Goal: Transaction & Acquisition: Purchase product/service

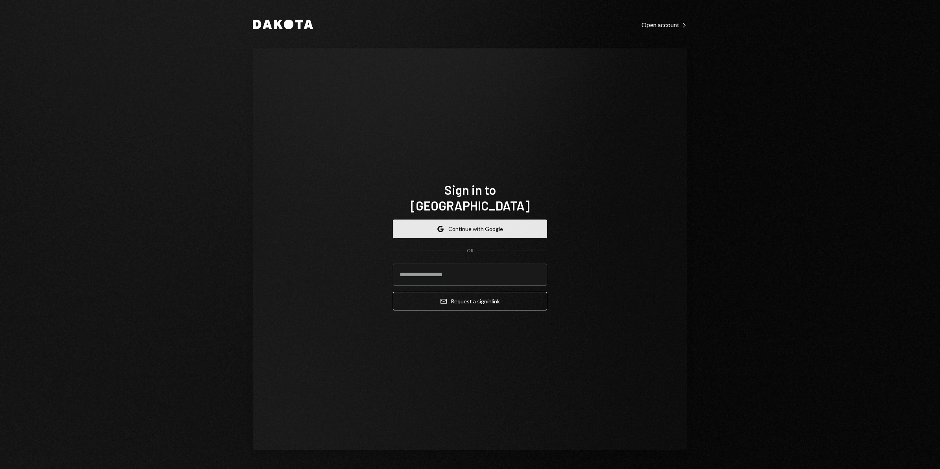
click at [482, 219] on button "Google Continue with Google" at bounding box center [470, 228] width 154 height 18
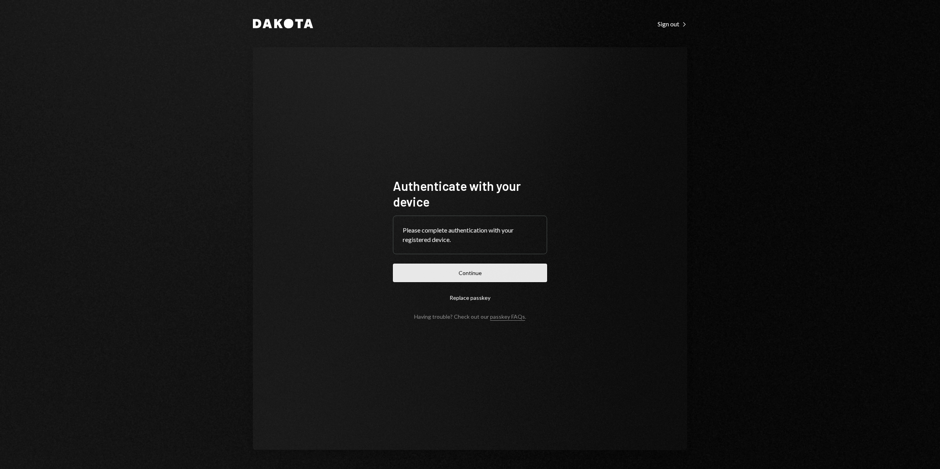
click at [502, 274] on button "Continue" at bounding box center [470, 272] width 154 height 18
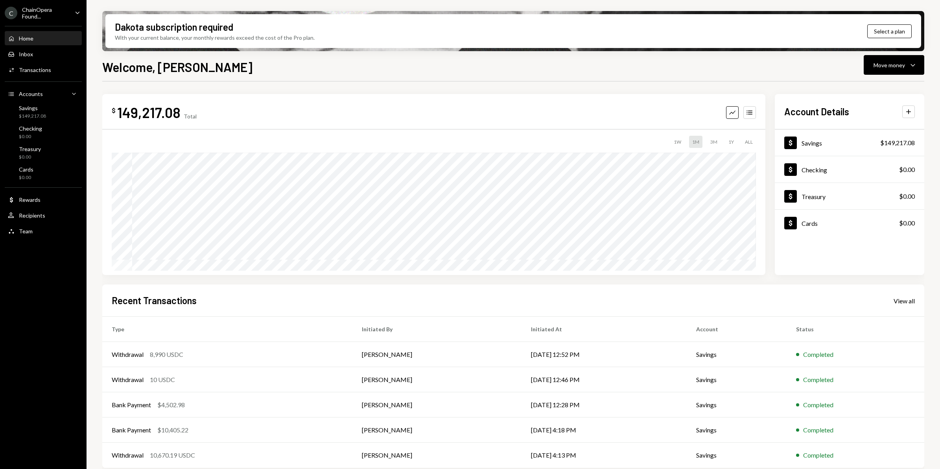
click at [30, 37] on div "Home" at bounding box center [26, 38] width 15 height 7
click at [36, 56] on div "Inbox Inbox" at bounding box center [43, 54] width 71 height 7
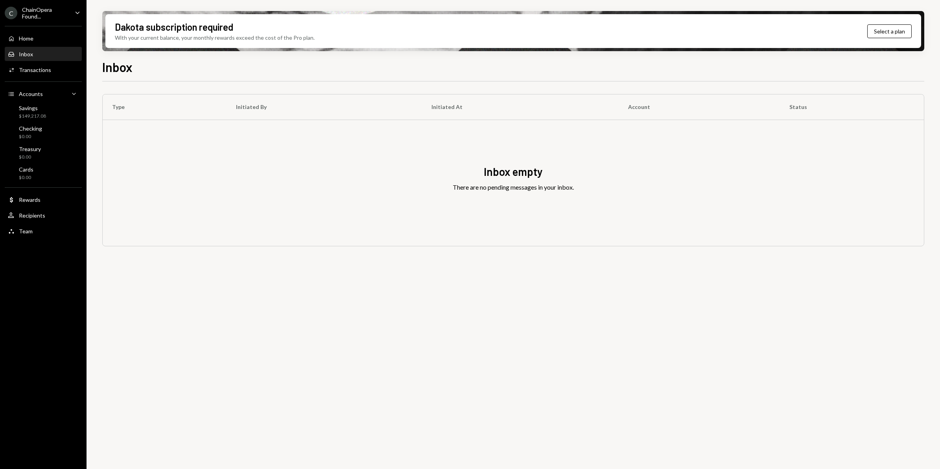
click at [39, 9] on div "ChainOpera Found..." at bounding box center [45, 12] width 46 height 13
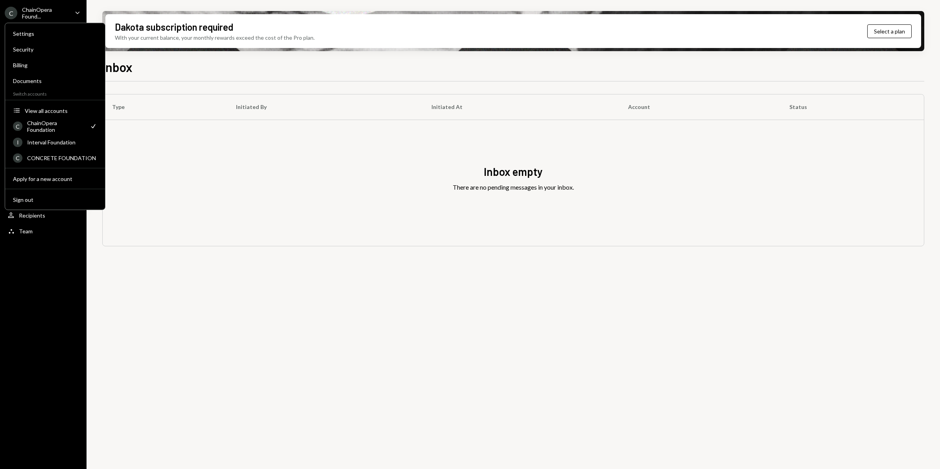
click at [197, 59] on div "Inbox" at bounding box center [513, 65] width 822 height 17
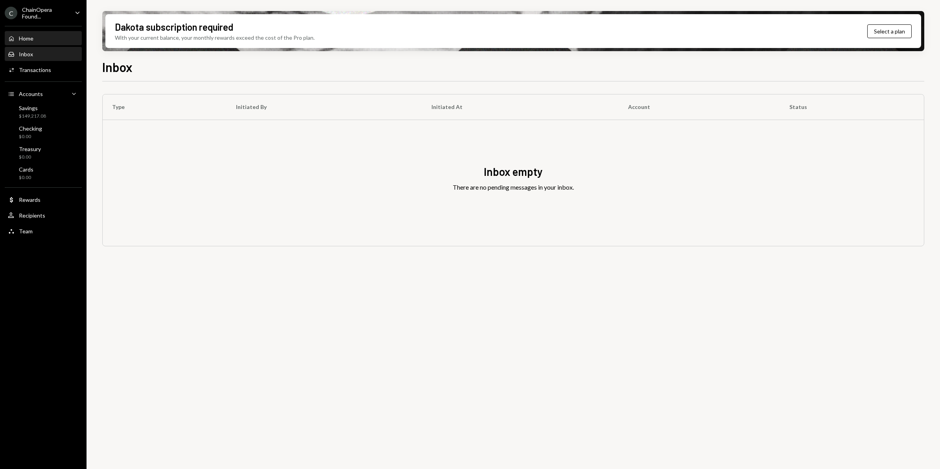
click at [31, 38] on div "Home" at bounding box center [26, 38] width 15 height 7
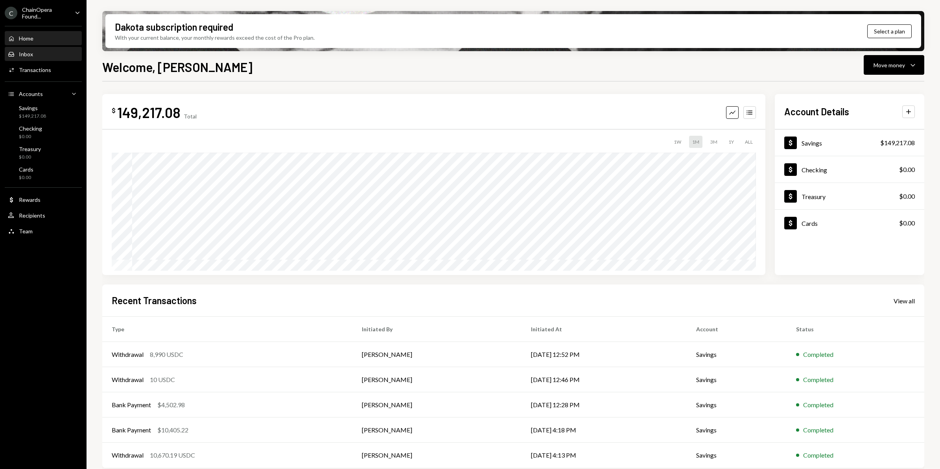
click at [24, 55] on div "Inbox" at bounding box center [26, 54] width 14 height 7
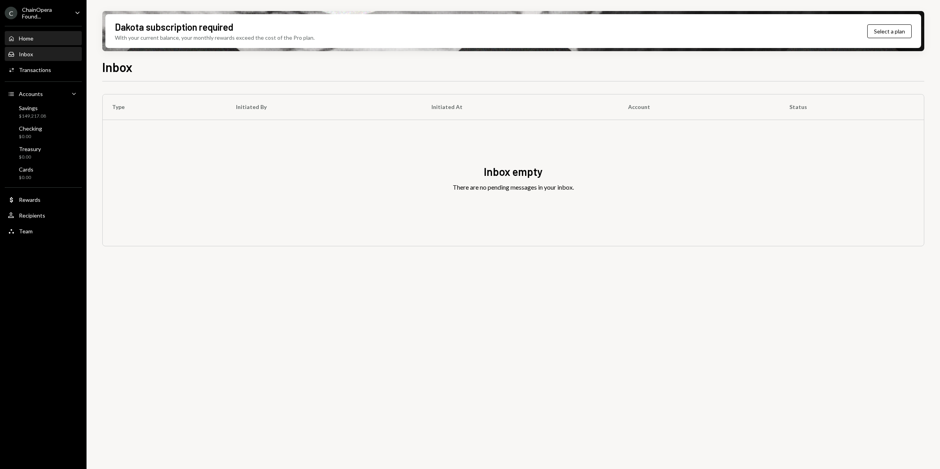
click at [28, 39] on div "Home" at bounding box center [26, 38] width 15 height 7
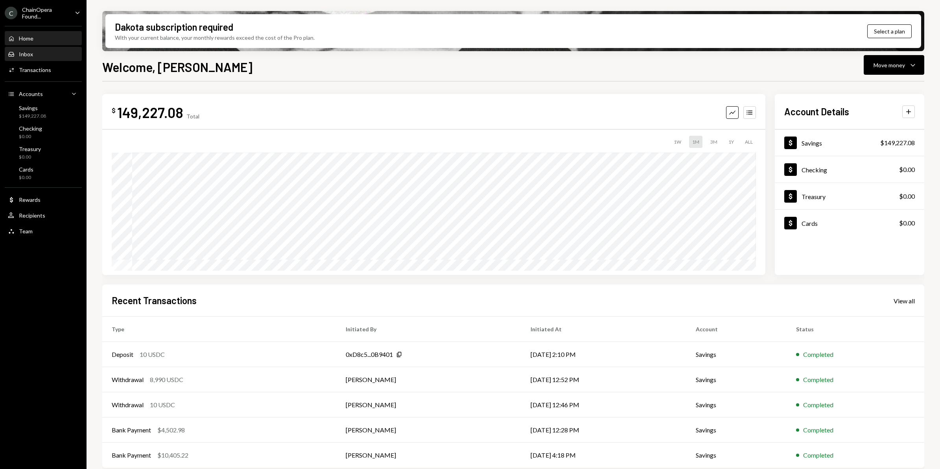
click at [30, 54] on div "Inbox" at bounding box center [26, 54] width 14 height 7
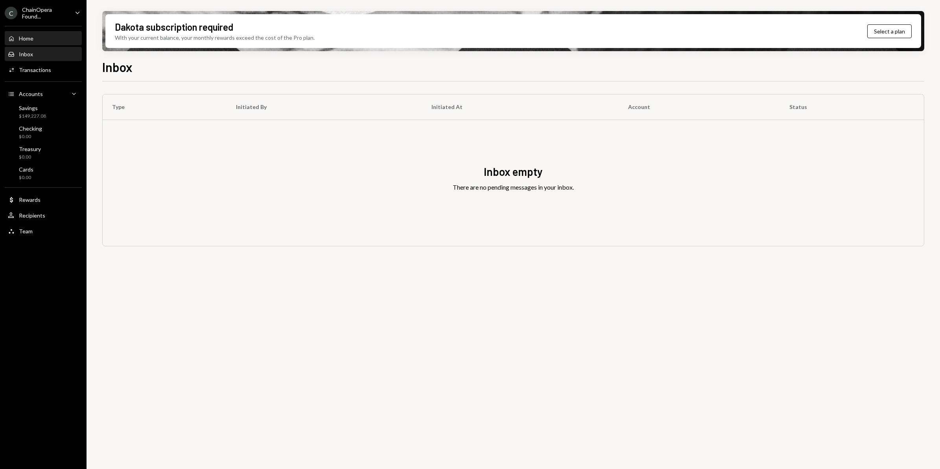
click at [33, 40] on div "Home" at bounding box center [26, 38] width 15 height 7
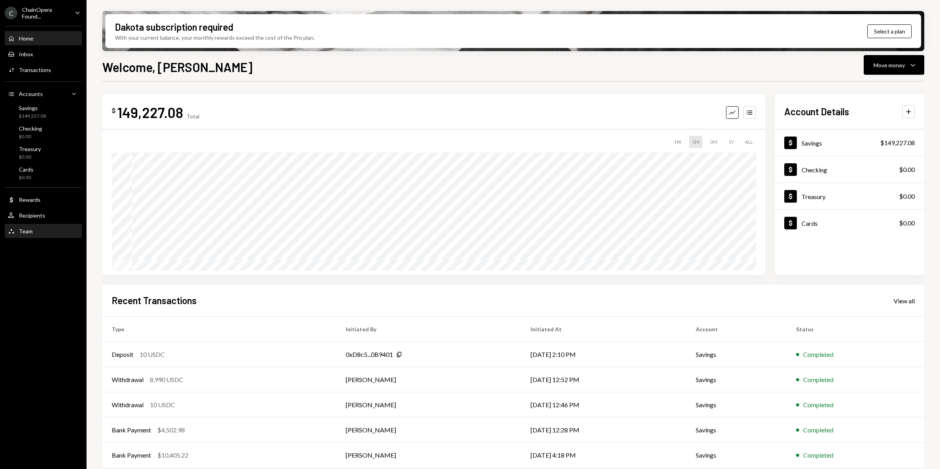
click at [33, 231] on div "Team Team" at bounding box center [43, 231] width 71 height 7
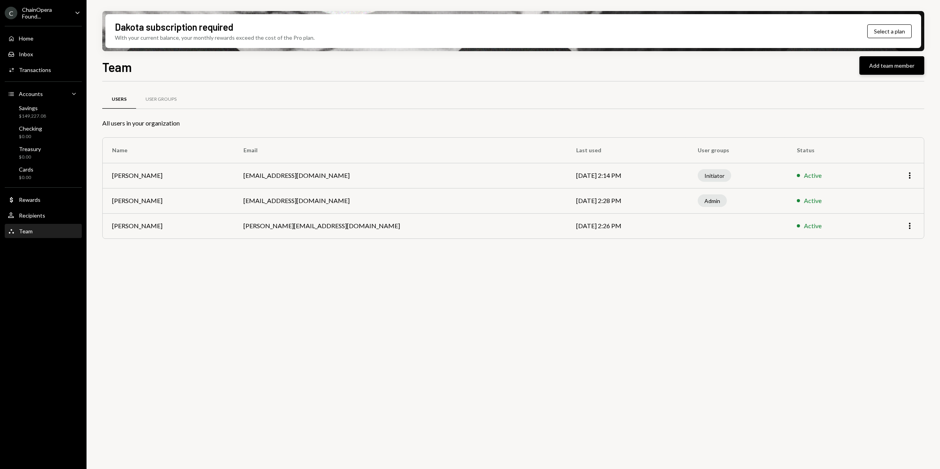
click at [889, 69] on button "Add team member" at bounding box center [891, 65] width 65 height 18
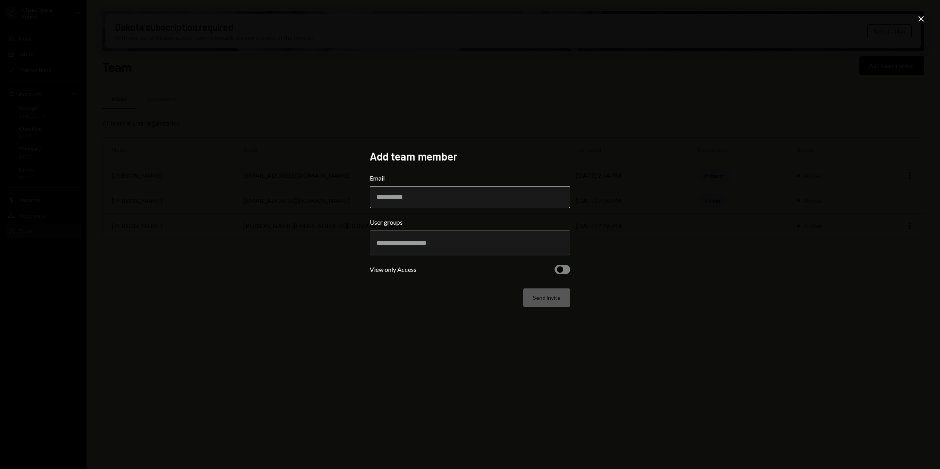
click at [421, 201] on input "Email" at bounding box center [470, 197] width 200 height 22
drag, startPoint x: 407, startPoint y: 198, endPoint x: 345, endPoint y: 195, distance: 62.2
click at [348, 199] on div "**********" at bounding box center [470, 234] width 940 height 469
click at [468, 199] on input "**********" at bounding box center [470, 197] width 200 height 22
type input "**********"
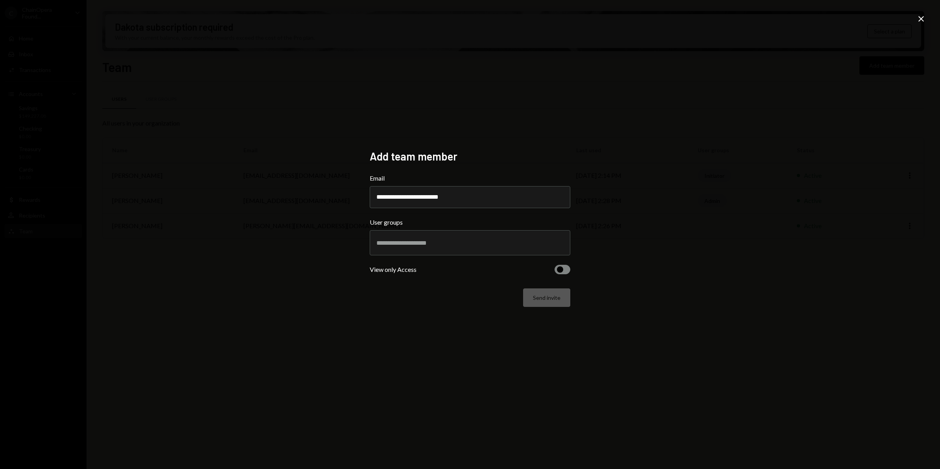
drag, startPoint x: 249, startPoint y: 199, endPoint x: 258, endPoint y: 199, distance: 9.1
click at [250, 199] on div "**********" at bounding box center [470, 234] width 940 height 469
click at [425, 242] on input "text" at bounding box center [469, 242] width 187 height 7
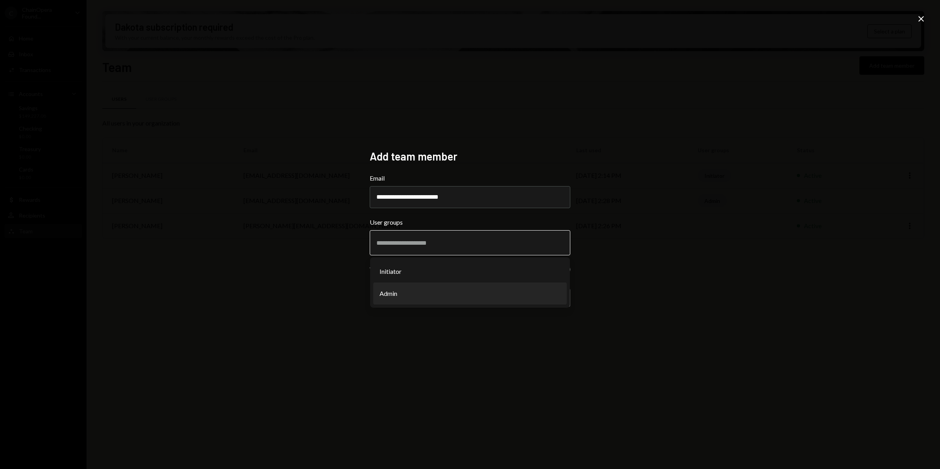
click at [409, 291] on li "Admin" at bounding box center [469, 293] width 193 height 22
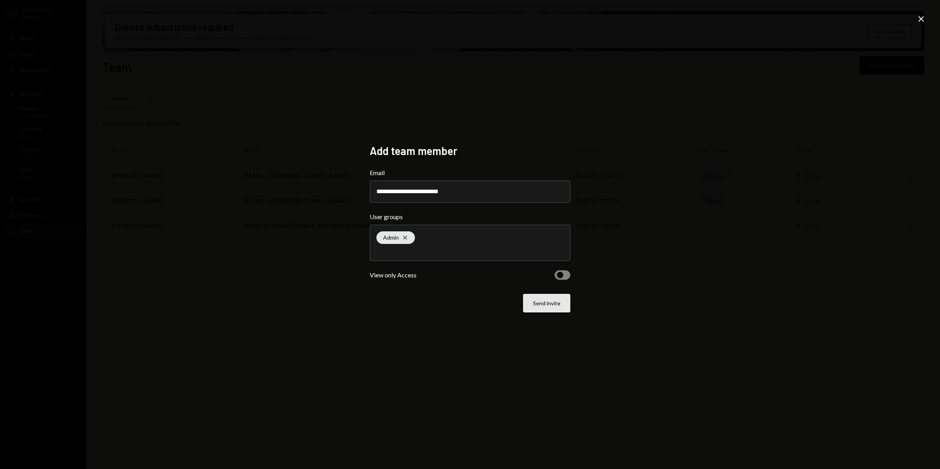
click at [541, 301] on button "Send invite" at bounding box center [546, 303] width 47 height 18
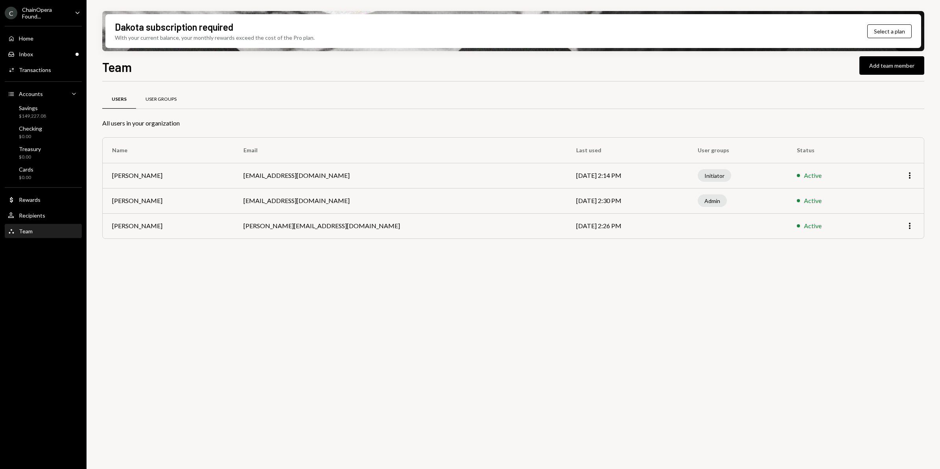
click at [162, 100] on div "User Groups" at bounding box center [160, 99] width 31 height 7
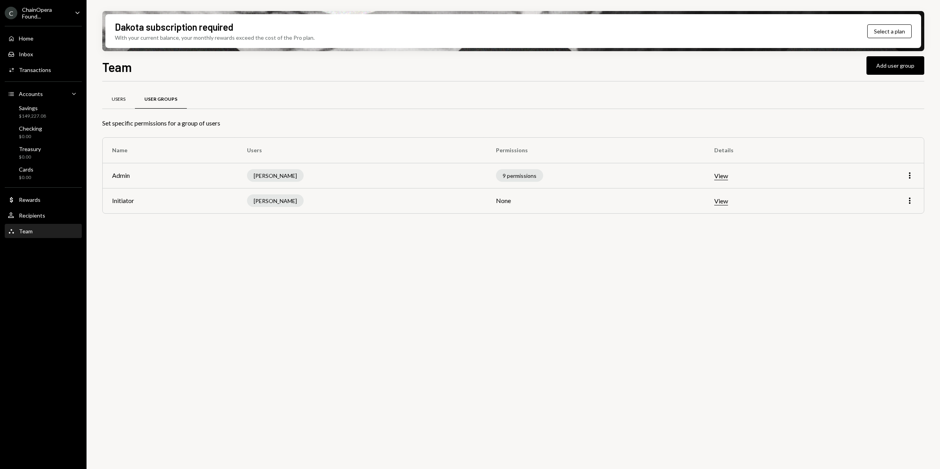
click at [117, 102] on div "Users" at bounding box center [119, 99] width 14 height 7
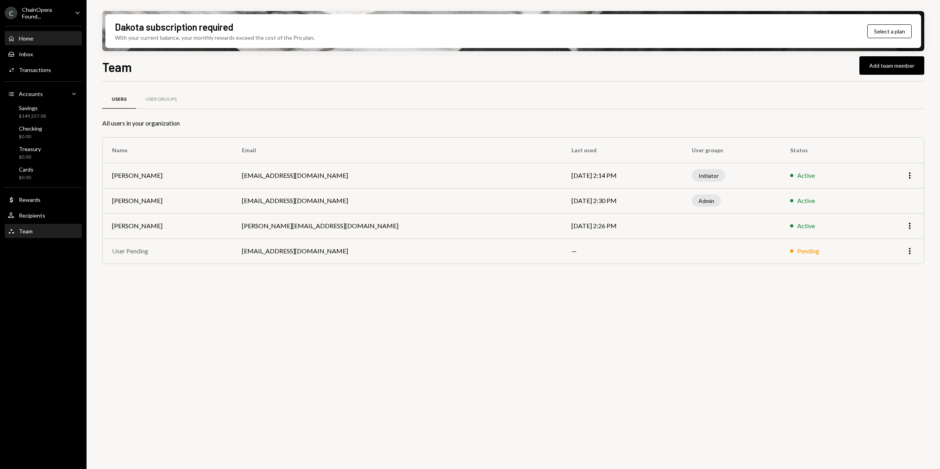
click at [41, 39] on div "Home Home" at bounding box center [43, 38] width 71 height 7
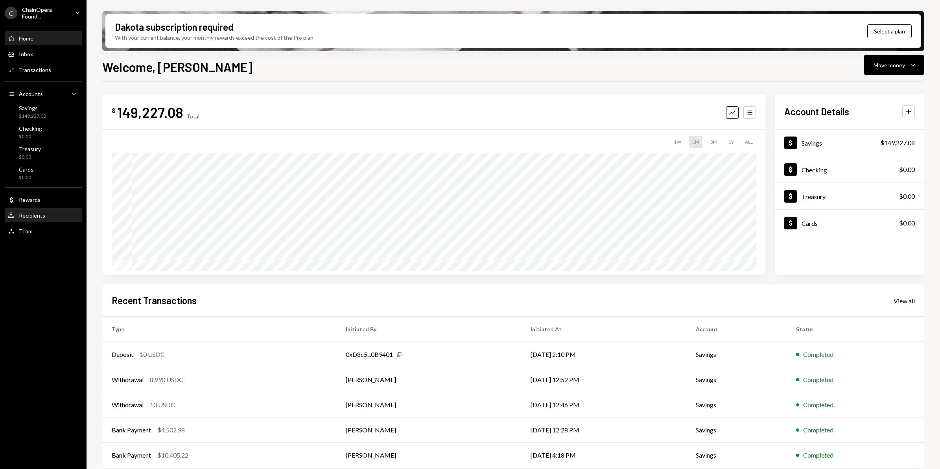
click at [45, 216] on div "User Recipients" at bounding box center [43, 215] width 71 height 7
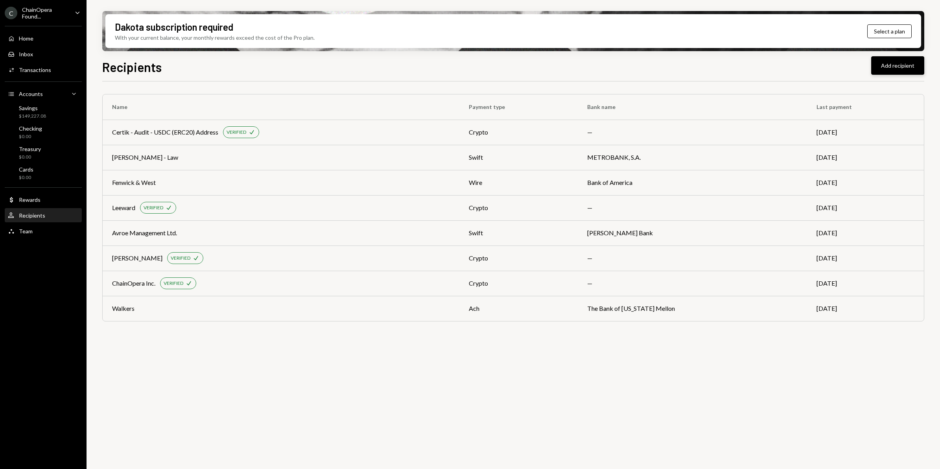
click at [888, 67] on button "Add recipient" at bounding box center [897, 65] width 53 height 18
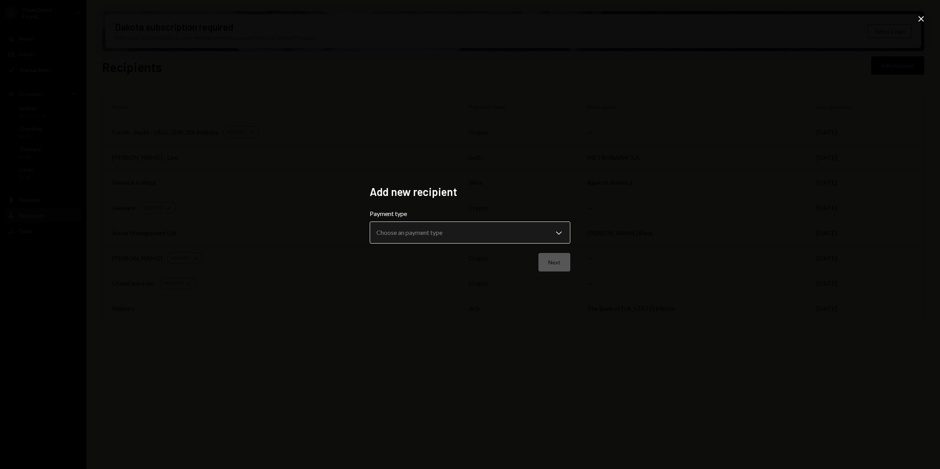
click at [455, 232] on body "**********" at bounding box center [470, 234] width 940 height 469
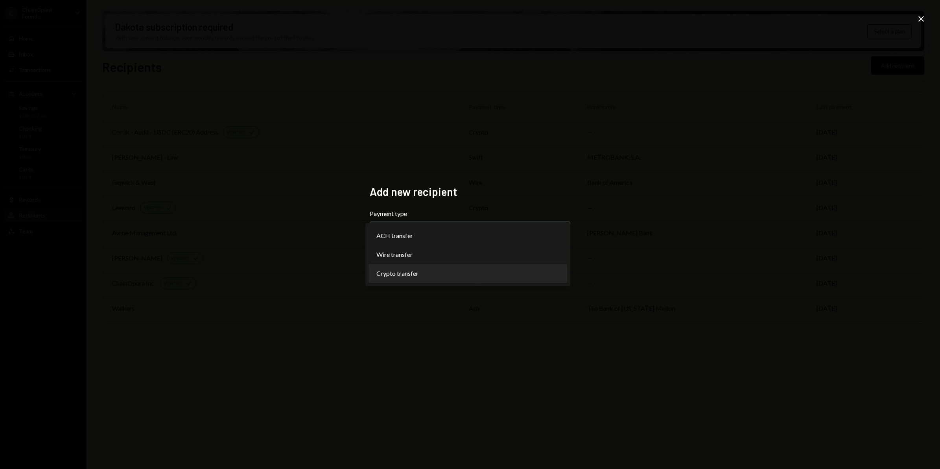
select select "******"
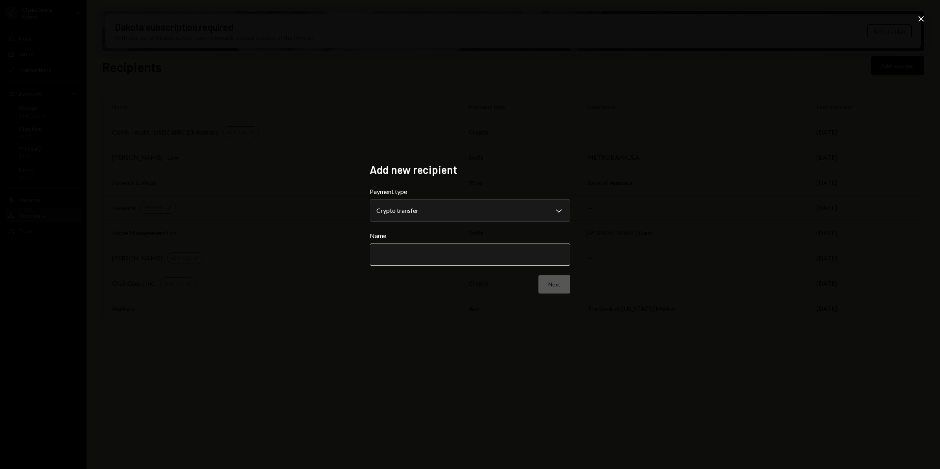
click at [406, 254] on input "Name" at bounding box center [470, 254] width 200 height 22
type input "*******"
click at [574, 278] on div "**********" at bounding box center [469, 234] width 219 height 162
click at [561, 281] on button "Next" at bounding box center [554, 284] width 32 height 18
click at [550, 212] on body "C ChainOpera Found... Caret Down Home Home Inbox Inbox Activities Transactions …" at bounding box center [470, 234] width 940 height 469
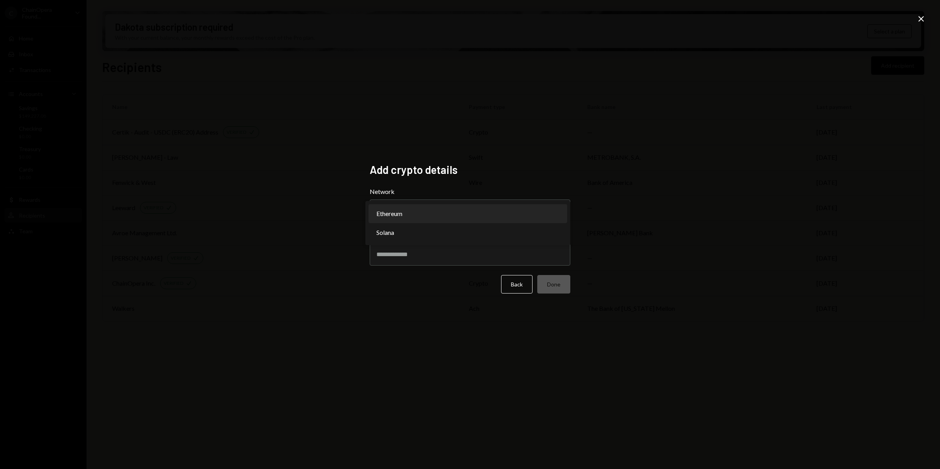
select select "**********"
click at [553, 256] on input "Address" at bounding box center [470, 254] width 200 height 22
click at [426, 254] on input "Address" at bounding box center [470, 254] width 200 height 22
paste input "**********"
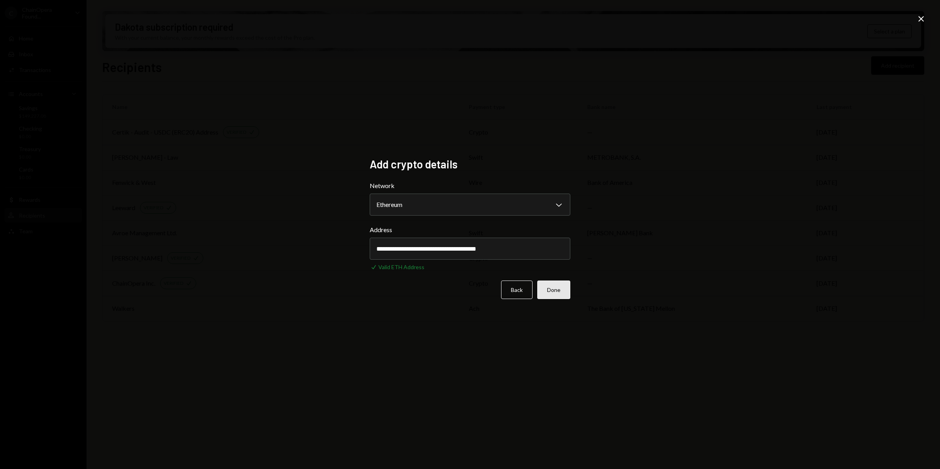
type input "**********"
click at [561, 292] on button "Done" at bounding box center [553, 289] width 33 height 18
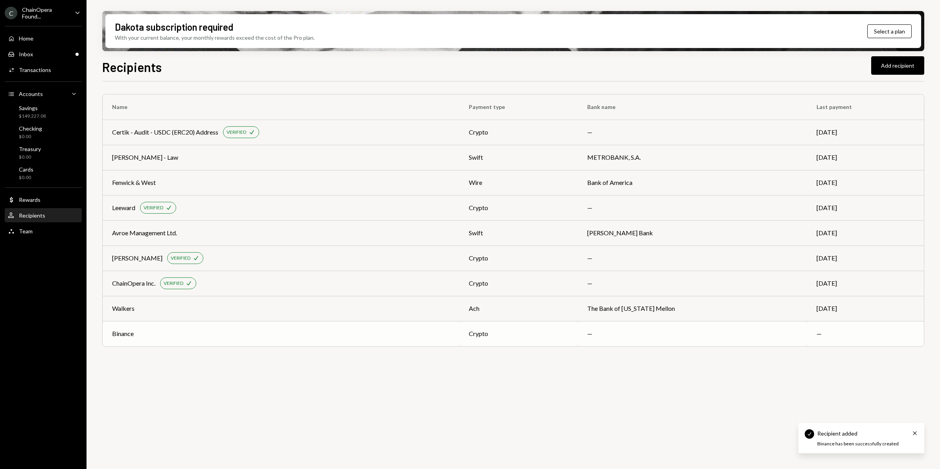
click at [208, 334] on div "Binance" at bounding box center [281, 333] width 338 height 9
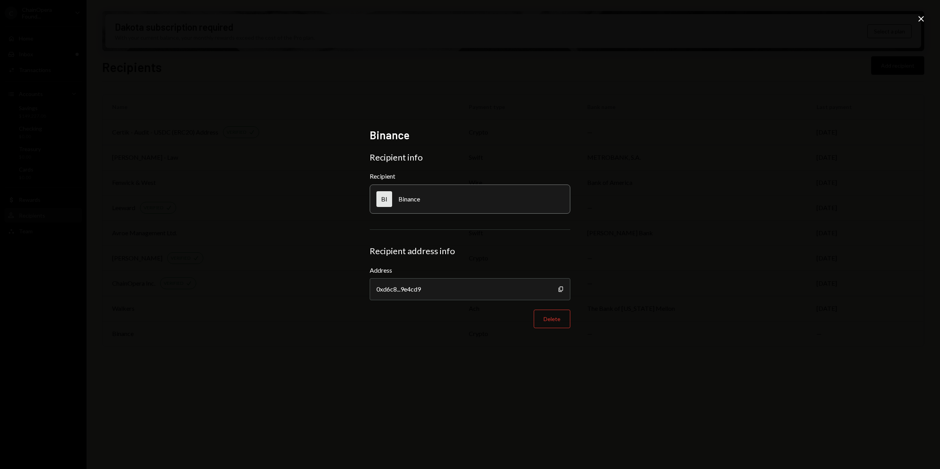
click at [916, 17] on icon "Close" at bounding box center [920, 18] width 9 height 9
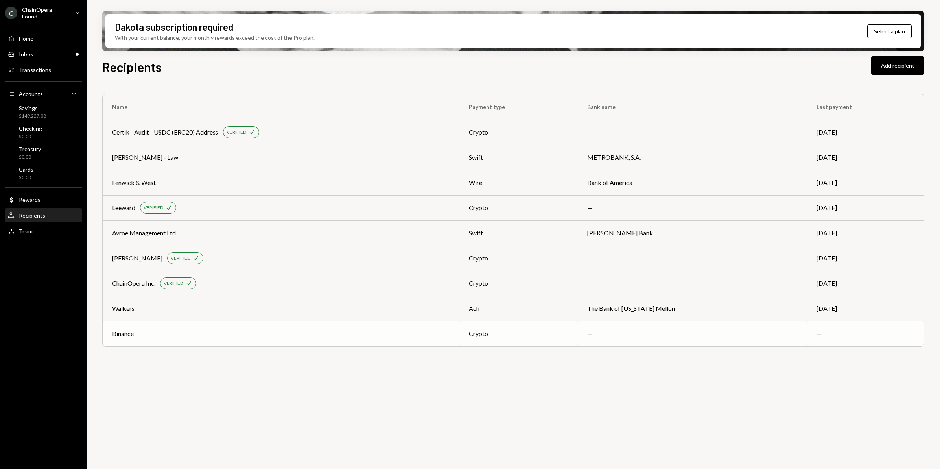
click at [212, 332] on div "Binance" at bounding box center [281, 333] width 338 height 9
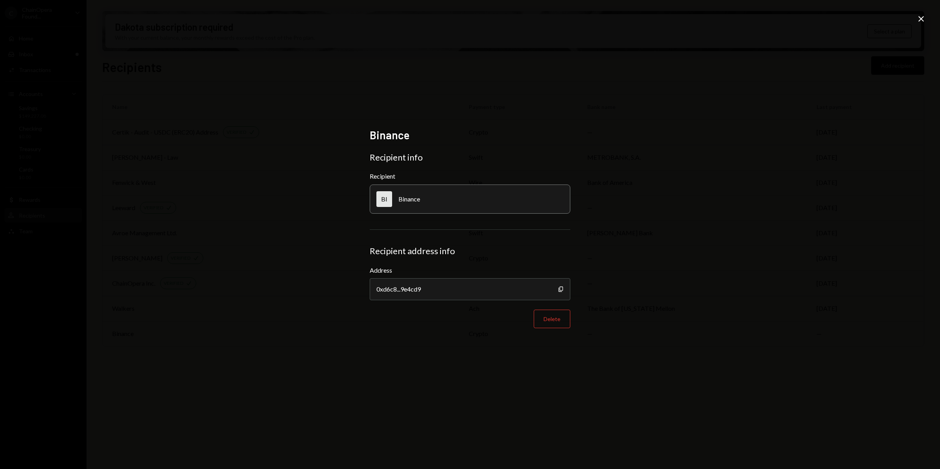
drag, startPoint x: 921, startPoint y: 17, endPoint x: 890, endPoint y: 18, distance: 30.7
click at [921, 17] on icon "Close" at bounding box center [920, 18] width 9 height 9
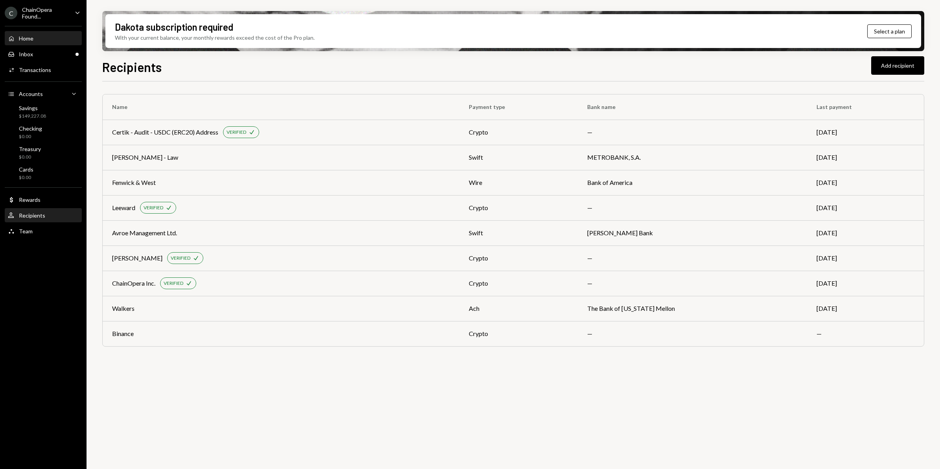
click at [22, 41] on div "Home Home" at bounding box center [43, 38] width 71 height 13
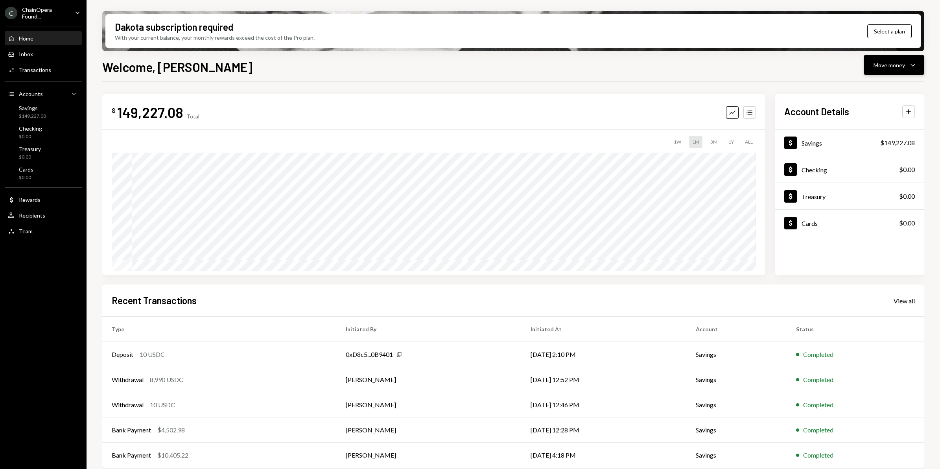
click at [908, 67] on icon "Caret Down" at bounding box center [912, 64] width 9 height 9
click at [869, 90] on div "Send" at bounding box center [887, 89] width 57 height 8
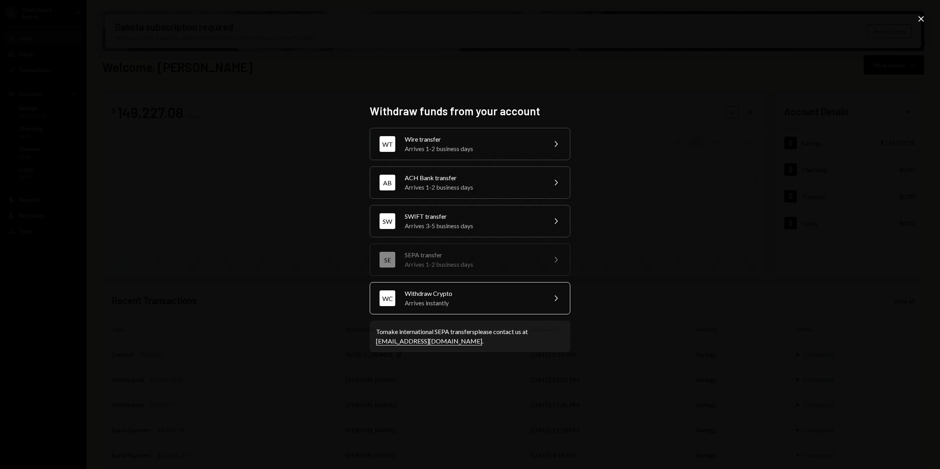
click at [446, 299] on div "Arrives instantly" at bounding box center [473, 302] width 137 height 9
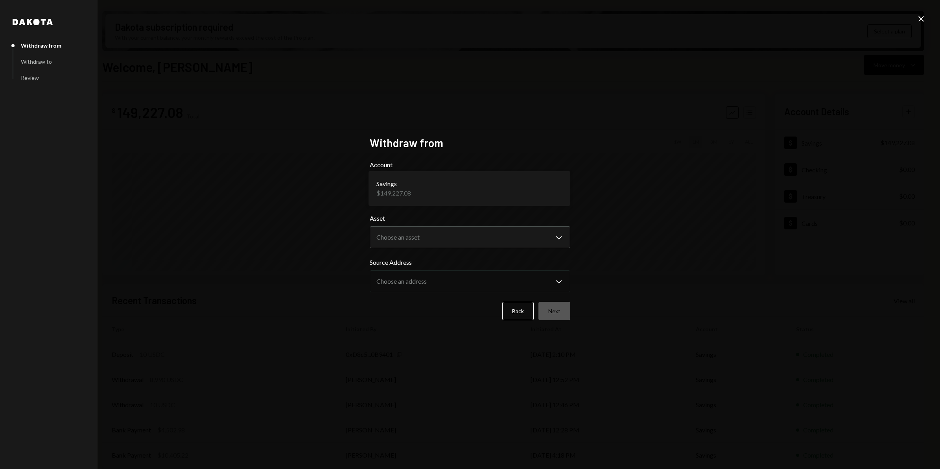
click at [557, 193] on body "C ChainOpera Found... Caret Down Home Home Inbox Inbox Activities Transactions …" at bounding box center [470, 234] width 940 height 469
click at [624, 193] on div "**********" at bounding box center [470, 234] width 940 height 469
click at [552, 240] on body "C ChainOpera Found... Caret Down Home Home Inbox Inbox Activities Transactions …" at bounding box center [470, 234] width 940 height 469
select select "****"
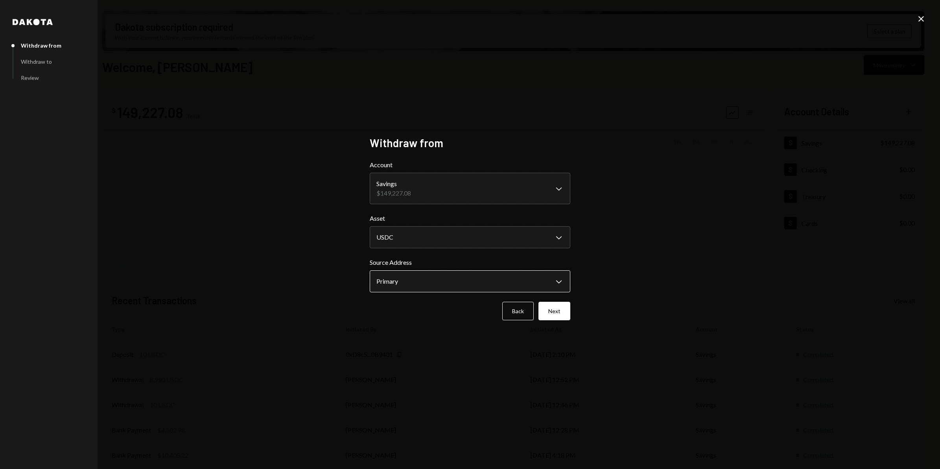
click at [559, 282] on body "C ChainOpera Found... Caret Down Home Home Inbox Inbox Activities Transactions …" at bounding box center [470, 234] width 940 height 469
click at [557, 310] on button "Next" at bounding box center [554, 311] width 32 height 18
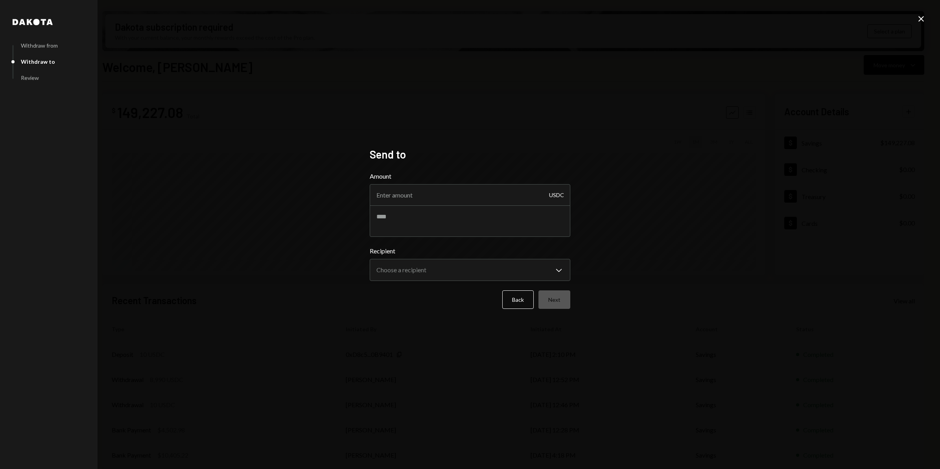
click at [919, 17] on icon at bounding box center [921, 19] width 6 height 6
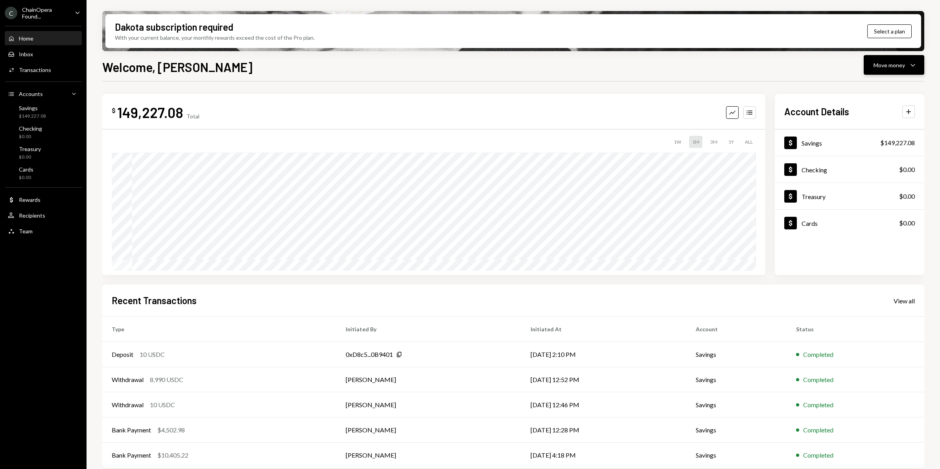
click at [907, 65] on div "Move money Caret Down" at bounding box center [893, 64] width 41 height 9
click at [872, 92] on div "Send" at bounding box center [887, 89] width 57 height 8
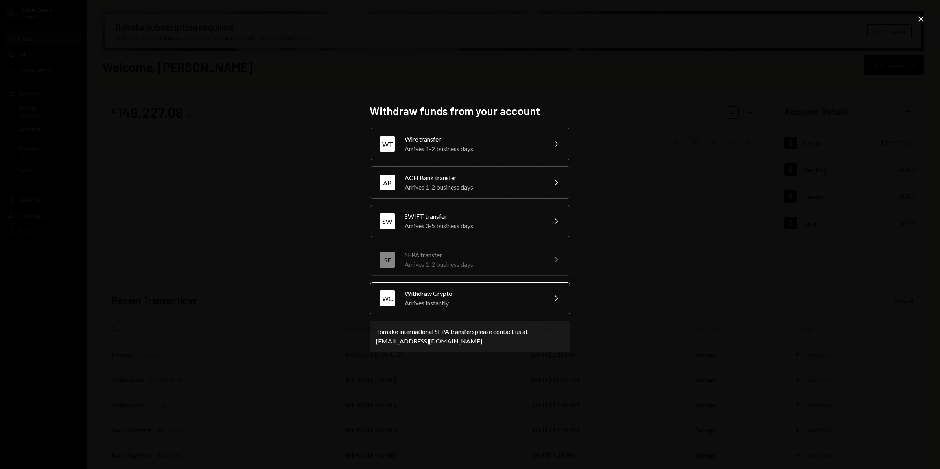
click at [433, 304] on div "Arrives instantly" at bounding box center [473, 302] width 137 height 9
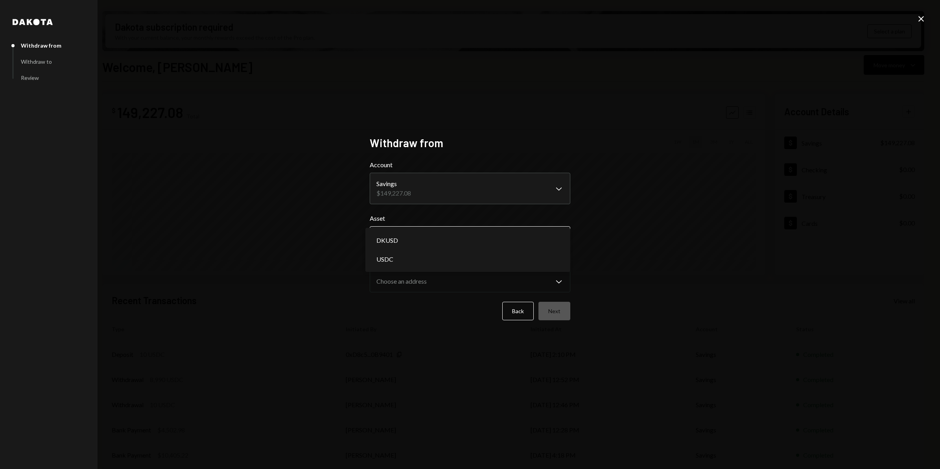
click at [550, 237] on body "C ChainOpera Found... Caret Down Home Home Inbox Inbox Activities Transactions …" at bounding box center [470, 234] width 940 height 469
select select "****"
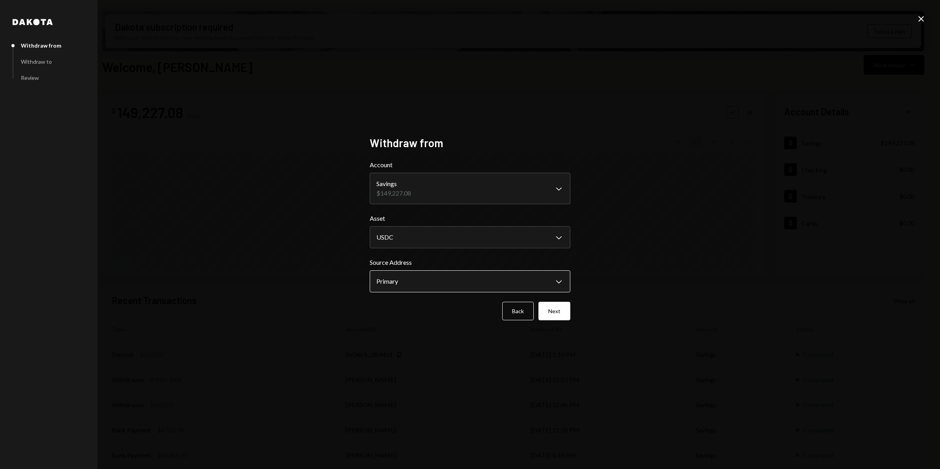
click at [553, 283] on body "C ChainOpera Found... Caret Down Home Home Inbox Inbox Activities Transactions …" at bounding box center [470, 234] width 940 height 469
click at [559, 316] on button "Next" at bounding box center [554, 311] width 32 height 18
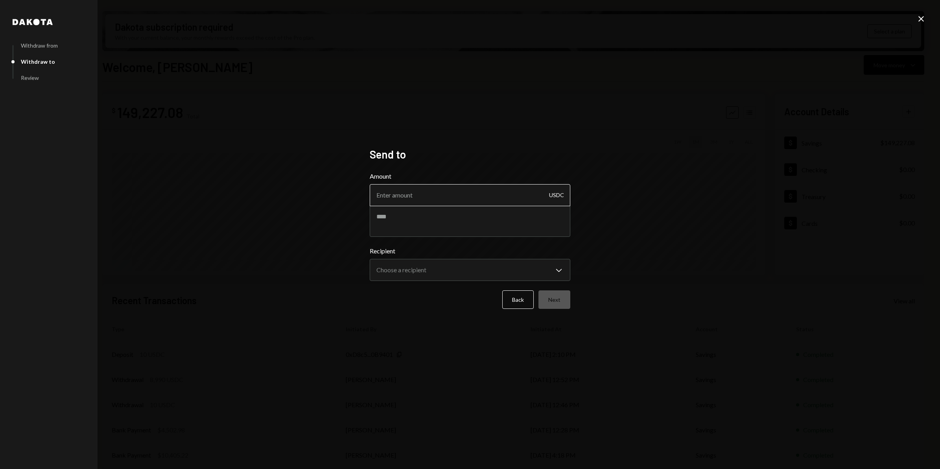
click at [463, 193] on input "Amount" at bounding box center [470, 195] width 200 height 22
type input "1"
click at [408, 222] on textarea at bounding box center [470, 220] width 200 height 31
type textarea "**********"
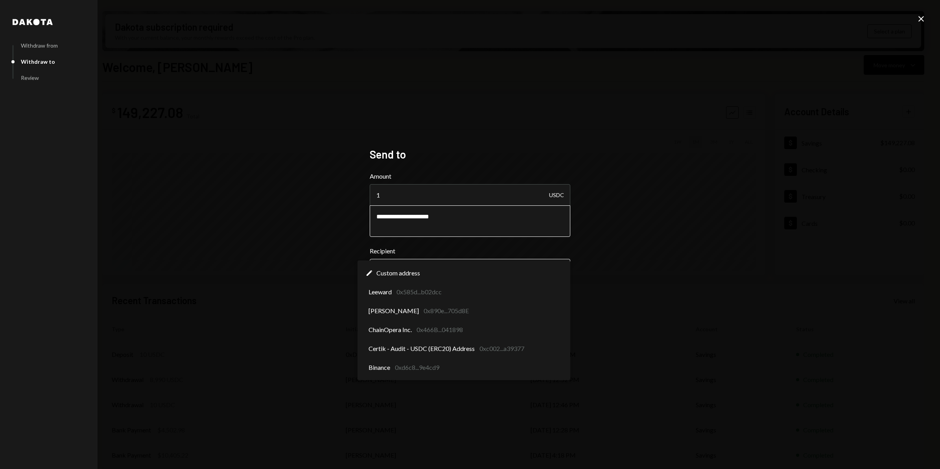
click at [555, 269] on body "C ChainOpera Found... Caret Down Home Home Inbox Inbox Activities Transactions …" at bounding box center [470, 234] width 940 height 469
select select "**********"
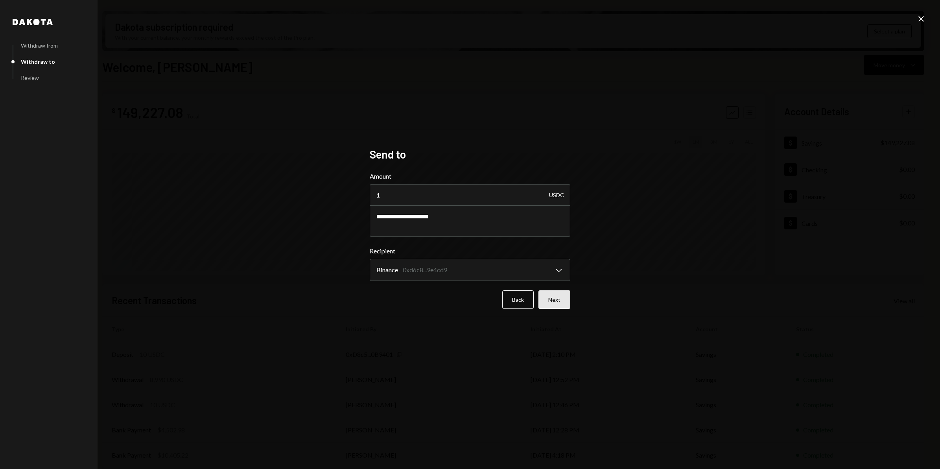
click at [561, 303] on button "Next" at bounding box center [554, 299] width 32 height 18
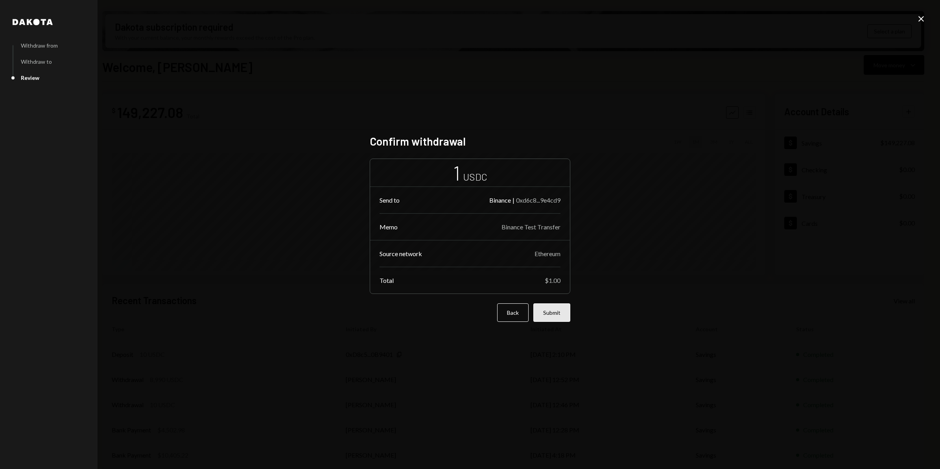
click at [559, 313] on button "Submit" at bounding box center [551, 312] width 37 height 18
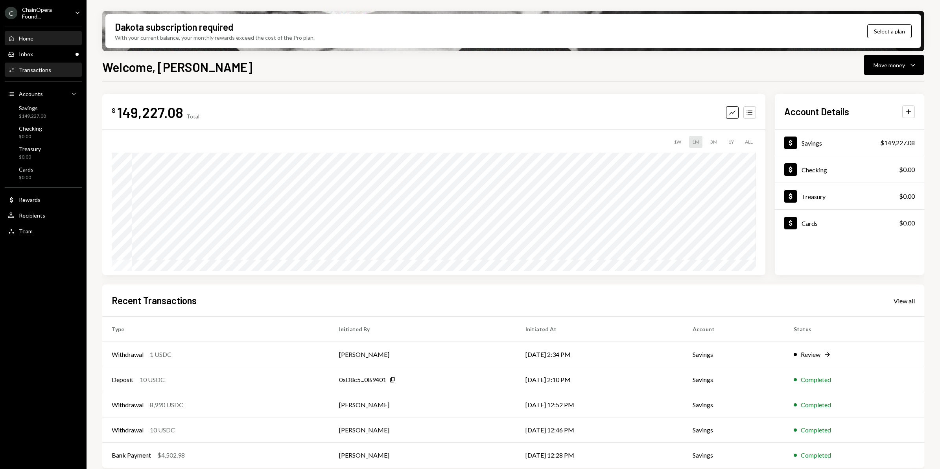
click at [41, 71] on div "Transactions" at bounding box center [35, 69] width 32 height 7
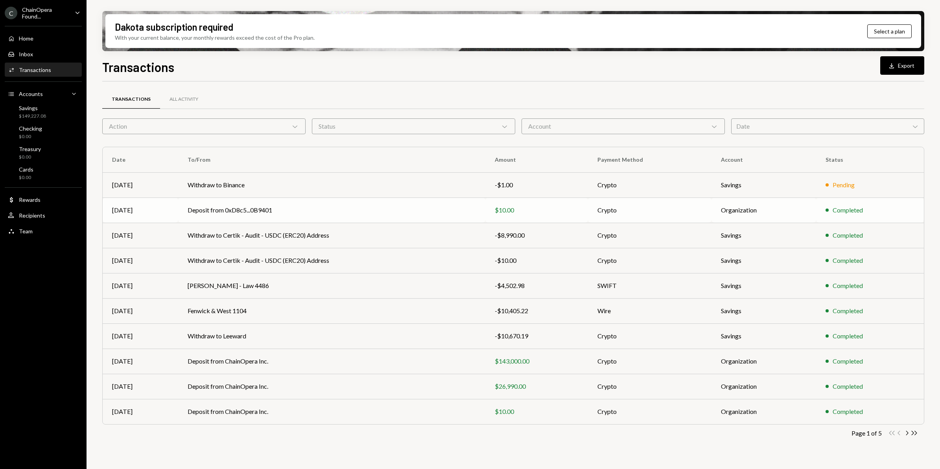
click at [280, 212] on td "Deposit from 0xD8c5...0B9401" at bounding box center [331, 209] width 307 height 25
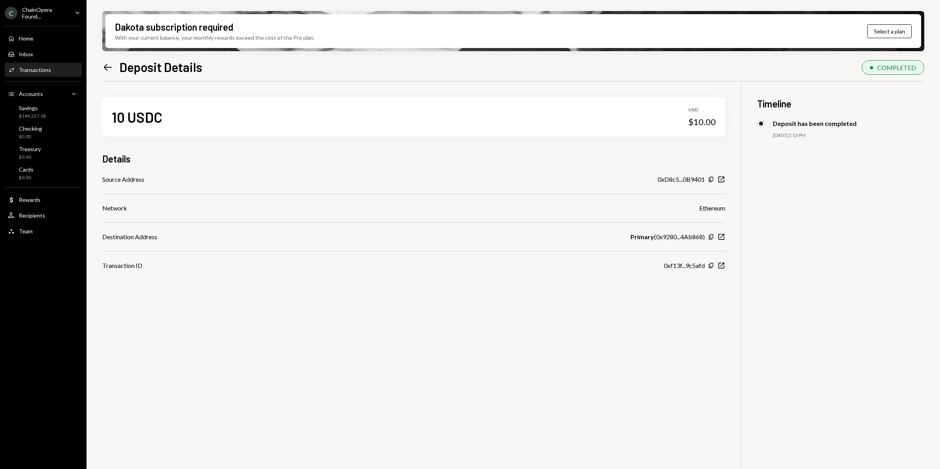
click at [109, 73] on div "Left Arrow Deposit Details" at bounding box center [152, 67] width 100 height 16
click at [104, 67] on icon at bounding box center [108, 67] width 8 height 7
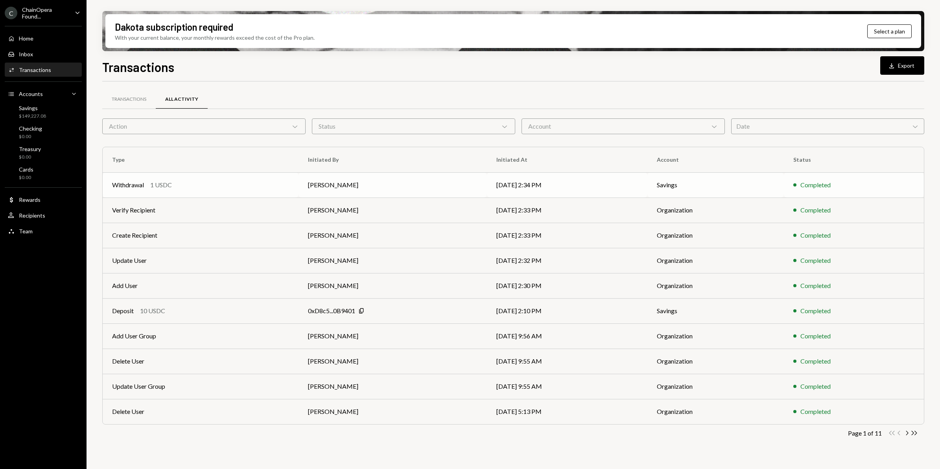
click at [457, 188] on td "Berno de Villiers" at bounding box center [392, 184] width 188 height 25
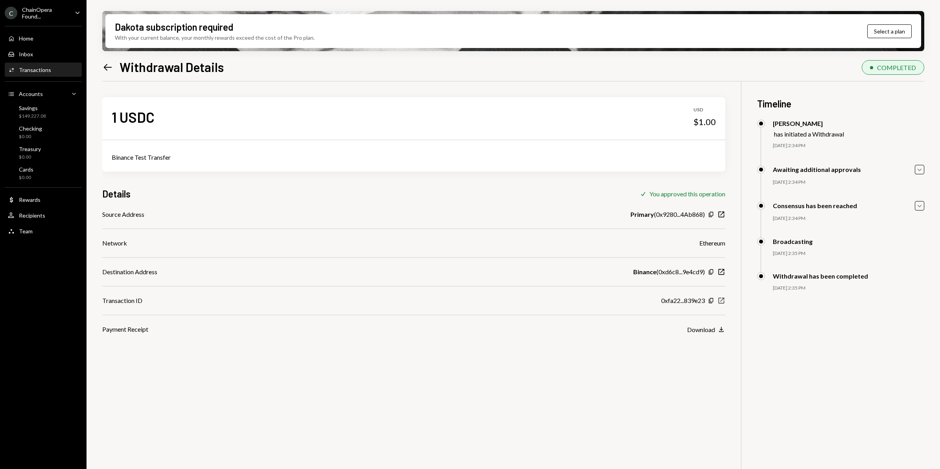
click at [722, 302] on icon "New Window" at bounding box center [721, 300] width 8 height 8
click at [720, 301] on icon "New Window" at bounding box center [721, 300] width 8 height 8
click at [704, 332] on div "Download" at bounding box center [701, 329] width 28 height 7
click at [721, 301] on icon "New Window" at bounding box center [721, 300] width 8 height 8
click at [710, 300] on icon "button" at bounding box center [710, 300] width 4 height 5
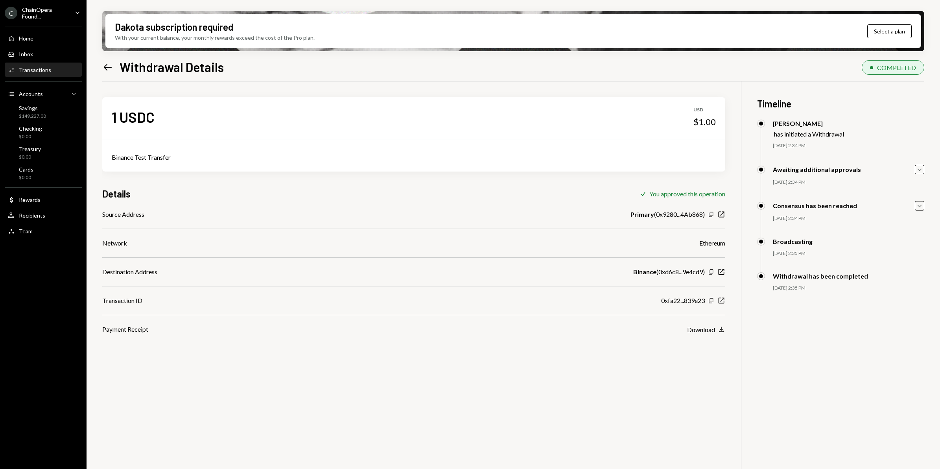
click at [723, 300] on icon "button" at bounding box center [721, 301] width 6 height 6
click at [31, 38] on div "Home" at bounding box center [26, 38] width 15 height 7
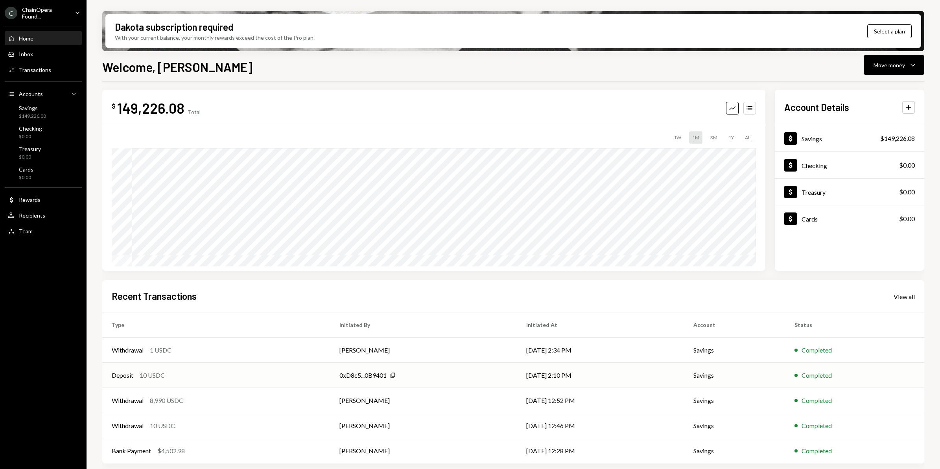
scroll to position [5, 0]
click at [24, 233] on div "Team" at bounding box center [26, 231] width 14 height 7
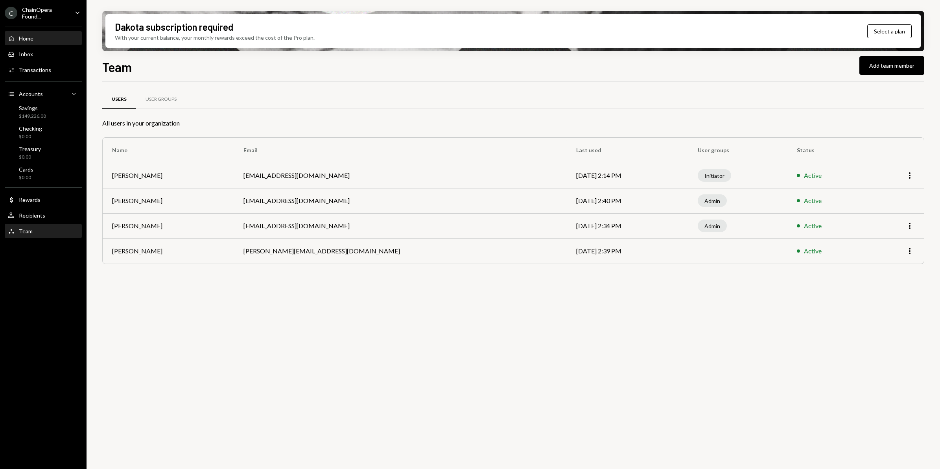
click at [31, 36] on div "Home" at bounding box center [26, 38] width 15 height 7
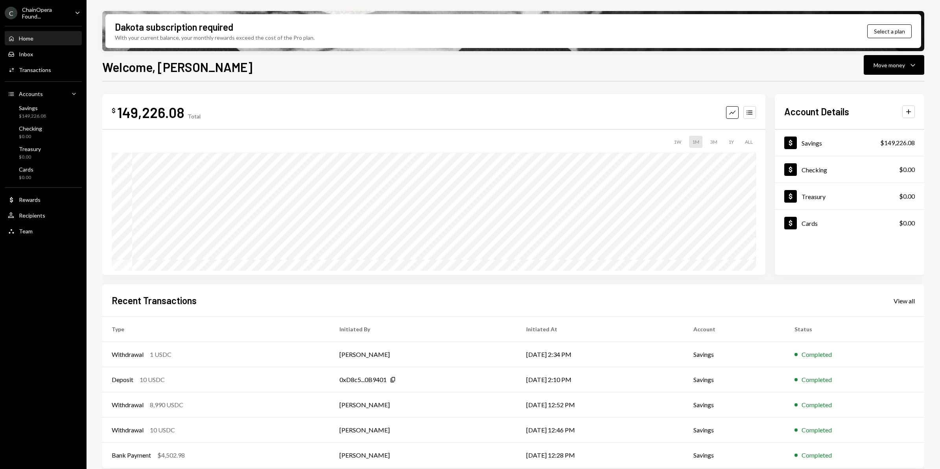
click at [32, 40] on div "Home" at bounding box center [26, 38] width 15 height 7
click at [37, 15] on div "ChainOpera Found..." at bounding box center [45, 12] width 46 height 13
click at [34, 300] on div "C ChainOpera Found... Caret Down Home Home Inbox Inbox Activities Transactions …" at bounding box center [43, 234] width 86 height 469
click at [46, 215] on div "User Recipients" at bounding box center [43, 215] width 71 height 7
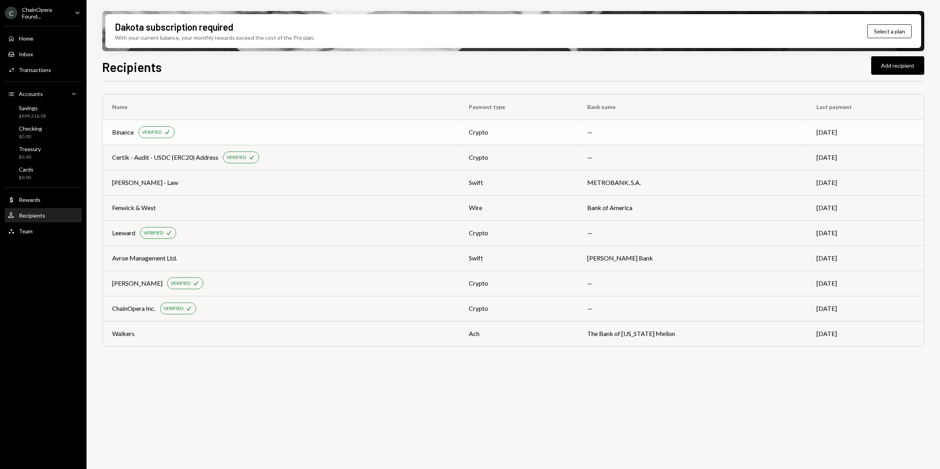
click at [404, 133] on div "Binance VERIFIED Check" at bounding box center [281, 132] width 338 height 12
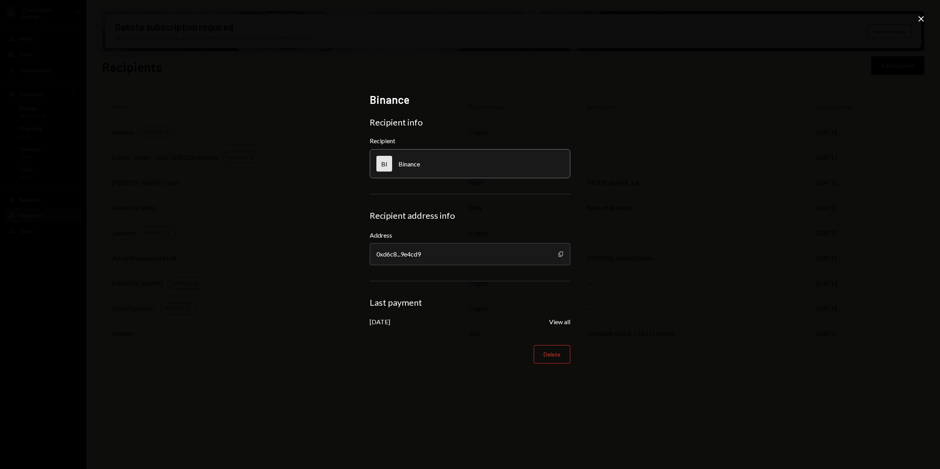
click at [560, 254] on icon "Copy" at bounding box center [560, 254] width 6 height 6
click at [559, 256] on icon "Copy" at bounding box center [560, 254] width 6 height 6
